Goal: Task Accomplishment & Management: Complete application form

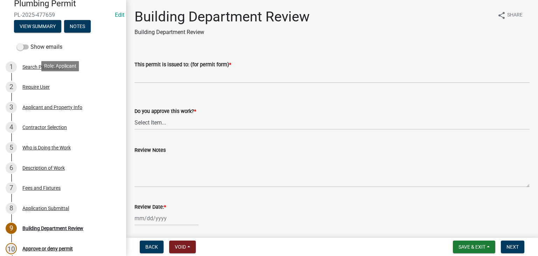
scroll to position [70, 0]
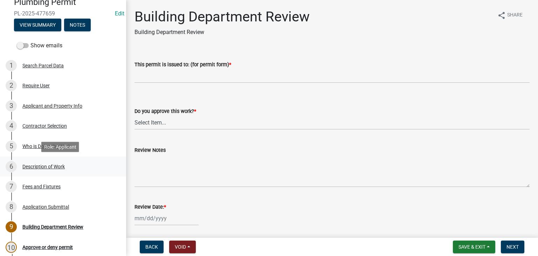
click at [42, 165] on div "Description of Work" at bounding box center [43, 166] width 42 height 5
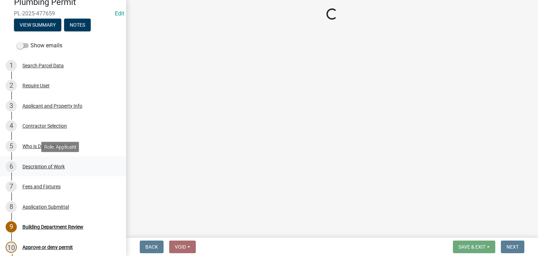
select select "59bf33d4-9d5c-4e7c-8b9a-7c1b13f00426"
select select "28f4028a-693d-415b-8130-38cfe69d94b3"
select select "4af7cc83-1d25-4c0b-a329-4ae30bd591bb"
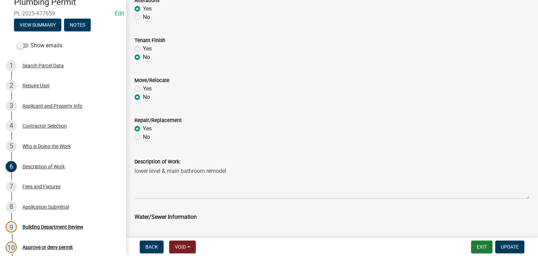
scroll to position [349, 0]
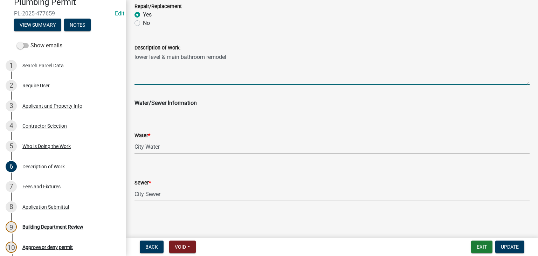
drag, startPoint x: 227, startPoint y: 57, endPoint x: 134, endPoint y: 58, distance: 92.8
click at [134, 58] on div "Description of Work: lower level & main bathroom remodel" at bounding box center [332, 59] width 406 height 51
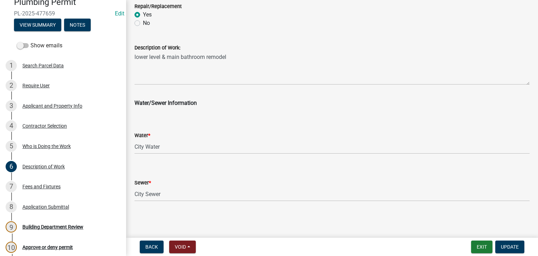
drag, startPoint x: 138, startPoint y: 57, endPoint x: 222, endPoint y: 36, distance: 86.1
click at [222, 36] on div "Description of Work: lower level & main bathroom remodel" at bounding box center [332, 59] width 395 height 51
click at [45, 129] on div "4 Contractor Selection" at bounding box center [60, 125] width 109 height 11
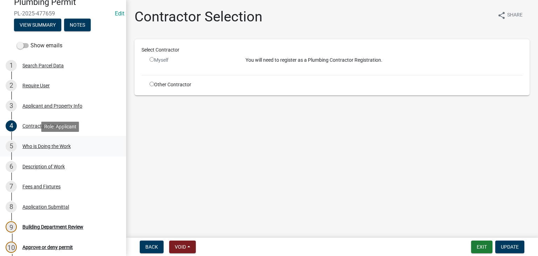
click at [48, 147] on div "Who is Doing the Work" at bounding box center [46, 146] width 48 height 5
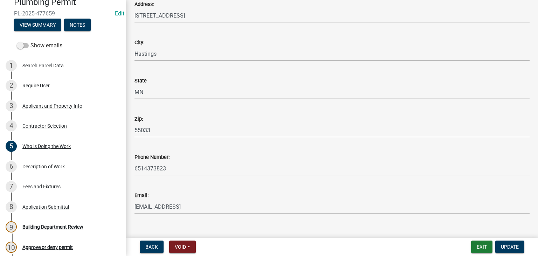
scroll to position [145, 0]
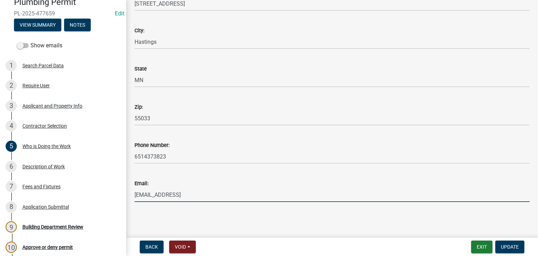
drag, startPoint x: 177, startPoint y: 195, endPoint x: 136, endPoint y: 195, distance: 41.0
click at [136, 195] on input "[EMAIL_ADDRESS]" at bounding box center [332, 194] width 395 height 14
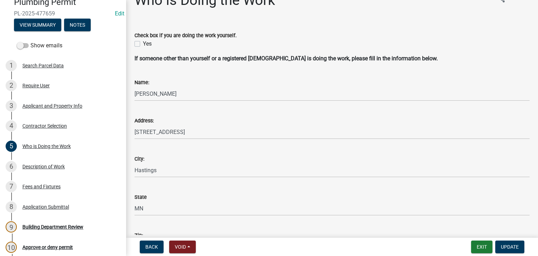
scroll to position [5, 0]
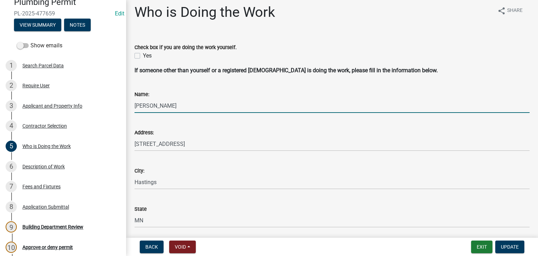
click at [158, 104] on input "[PERSON_NAME]" at bounding box center [332, 105] width 395 height 14
paste input "PC001579"
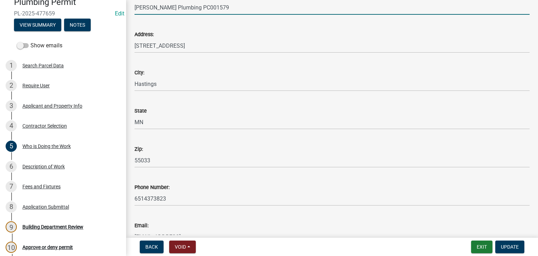
scroll to position [145, 0]
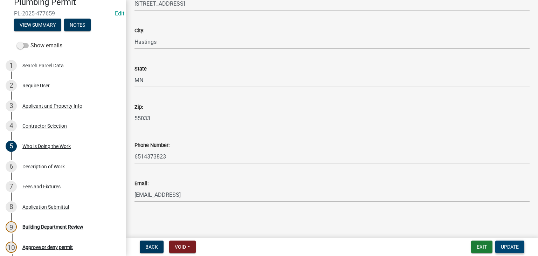
type input "[PERSON_NAME] Plumbing PC001579"
click at [510, 247] on span "Update" at bounding box center [510, 247] width 18 height 6
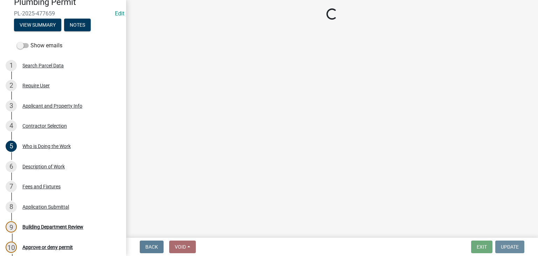
scroll to position [0, 0]
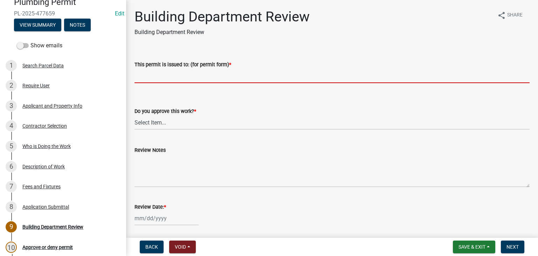
click at [144, 79] on input "This permit is issued to: (for permit form) *" at bounding box center [332, 76] width 395 height 14
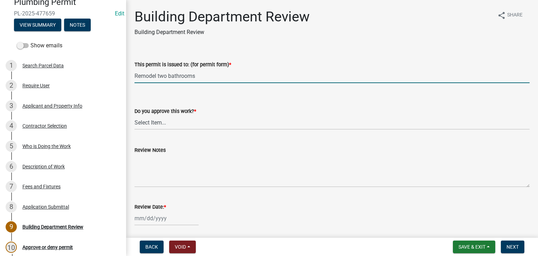
type input "Remodel two bathrooms"
click at [154, 118] on select "Select Item... Yes No" at bounding box center [332, 122] width 395 height 14
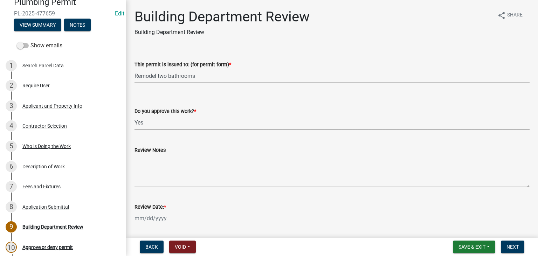
click at [135, 115] on select "Select Item... Yes No" at bounding box center [332, 122] width 395 height 14
select select "9c2ff93d-aa12-4325-a399-8f157d8c1742"
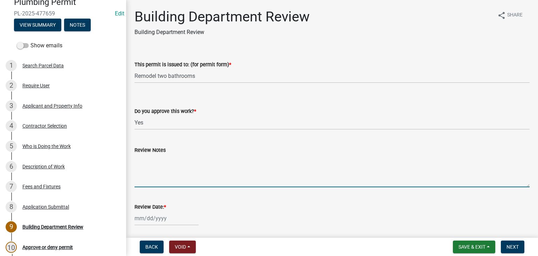
click at [154, 167] on textarea "Review Notes" at bounding box center [332, 170] width 395 height 33
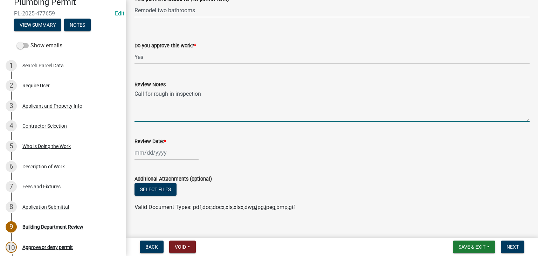
scroll to position [70, 0]
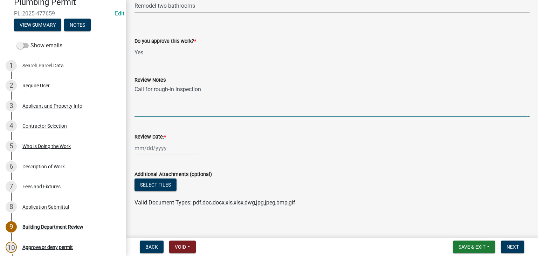
type textarea "Call for rough-in inspection"
select select "9"
select select "2025"
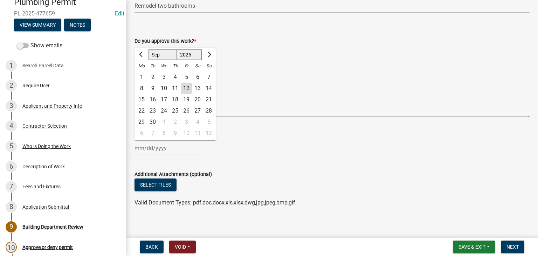
click at [155, 146] on div "[PERSON_NAME] Feb Mar Apr [PERSON_NAME][DATE] Oct Nov [DATE] 1526 1527 1528 152…" at bounding box center [167, 148] width 64 height 14
click at [187, 88] on div "12" at bounding box center [186, 88] width 11 height 11
type input "[DATE]"
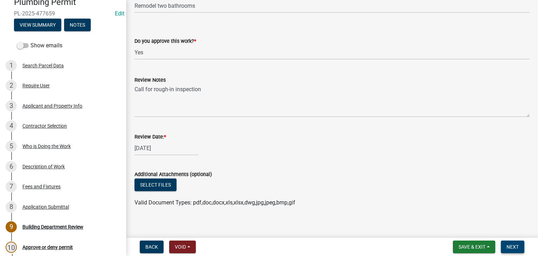
click at [517, 247] on span "Next" at bounding box center [513, 247] width 12 height 6
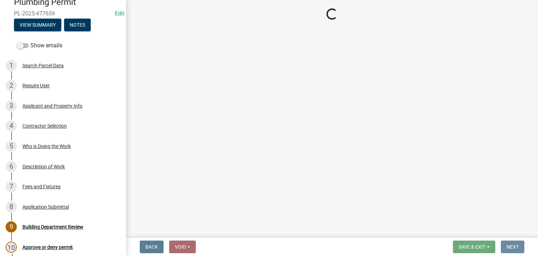
scroll to position [0, 0]
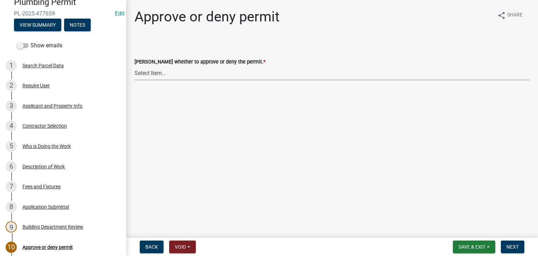
click at [141, 70] on select "Select Item... Approve Deny" at bounding box center [332, 73] width 395 height 14
click at [135, 66] on select "Select Item... Approve Deny" at bounding box center [332, 73] width 395 height 14
select select "2e674bca-1355-4364-b030-a37ceb2ac895"
click at [509, 244] on span "Next" at bounding box center [513, 247] width 12 height 6
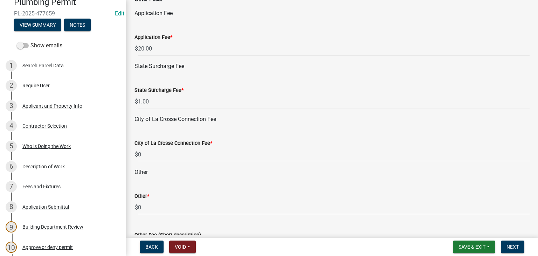
scroll to position [490, 0]
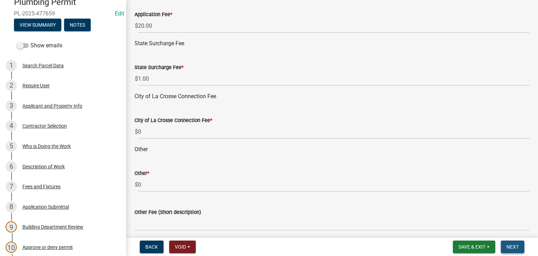
click at [510, 245] on span "Next" at bounding box center [513, 247] width 12 height 6
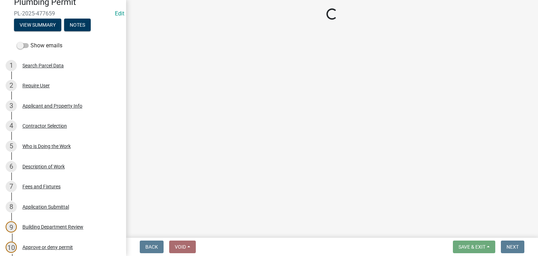
select select "3: 3"
